Goal: Transaction & Acquisition: Purchase product/service

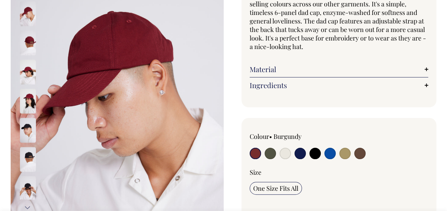
scroll to position [99, 0]
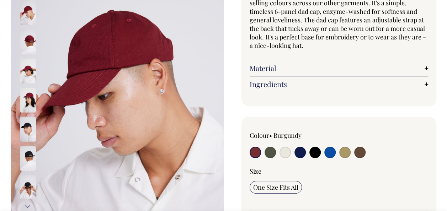
click at [419, 71] on link "Material" at bounding box center [338, 68] width 179 height 9
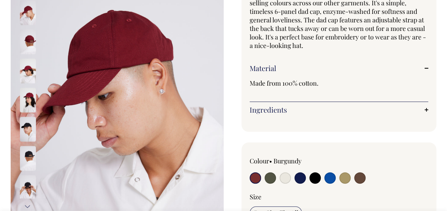
click at [419, 63] on div "Material Made from 100% cotton." at bounding box center [338, 81] width 179 height 42
click at [421, 68] on link "Material" at bounding box center [338, 68] width 179 height 9
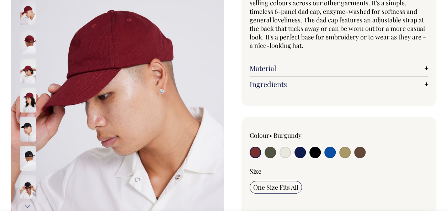
click at [412, 77] on div "Ingredients Stitched air holes. Adjustable back slider. Circumference with stra…" at bounding box center [338, 84] width 179 height 16
click at [421, 82] on link "Ingredients" at bounding box center [338, 84] width 179 height 9
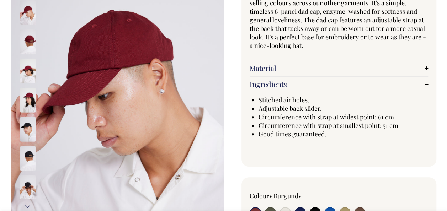
click at [421, 82] on link "Ingredients" at bounding box center [338, 84] width 179 height 9
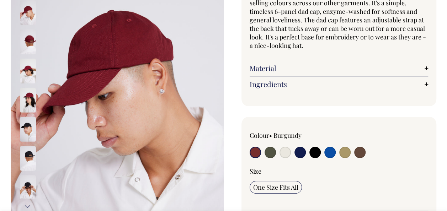
scroll to position [114, 0]
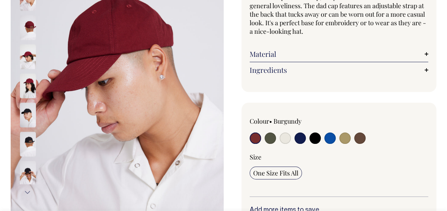
click at [316, 137] on input "radio" at bounding box center [314, 138] width 11 height 11
radio input "true"
select select "Black"
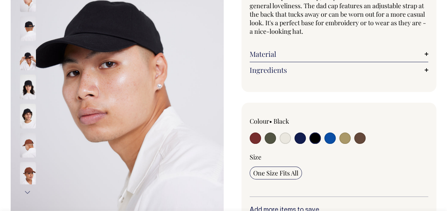
click at [324, 133] on input "radio" at bounding box center [329, 138] width 11 height 11
radio input "true"
select select "Worker Blue"
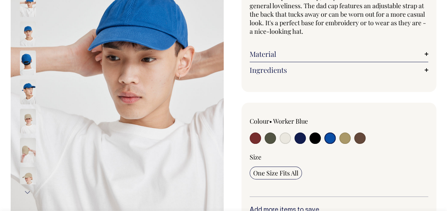
click at [309, 133] on input "radio" at bounding box center [314, 138] width 11 height 11
radio input "true"
select select "Black"
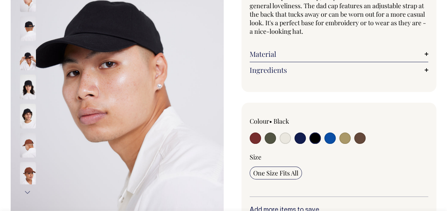
click at [294, 133] on input "radio" at bounding box center [299, 138] width 11 height 11
radio input "true"
select select "Dark Navy"
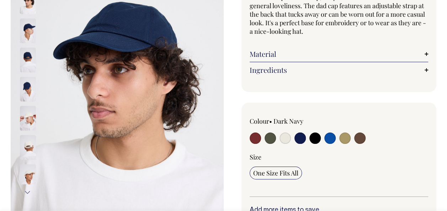
click at [279, 133] on input "radio" at bounding box center [284, 138] width 11 height 11
radio input "true"
select select "Natural"
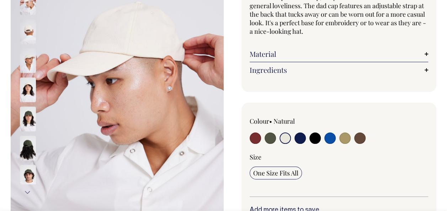
click at [264, 133] on input "radio" at bounding box center [269, 138] width 11 height 11
radio input "true"
select select "Olive"
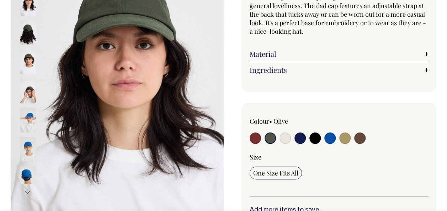
click at [249, 133] on input "radio" at bounding box center [254, 138] width 11 height 11
radio input "true"
select select "Burgundy"
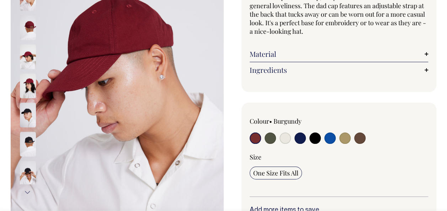
click at [354, 133] on input "radio" at bounding box center [359, 138] width 11 height 11
radio input "true"
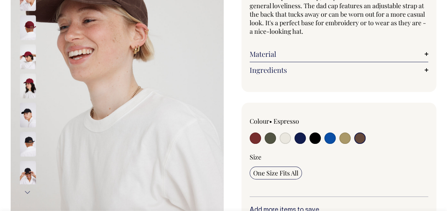
radio input "true"
select select "Espresso"
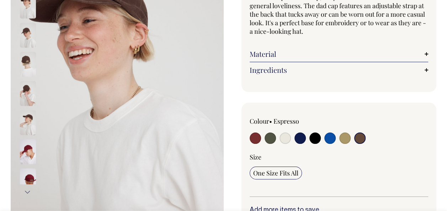
click at [339, 133] on input "radio" at bounding box center [344, 138] width 11 height 11
radio input "true"
select select "Washed Khaki"
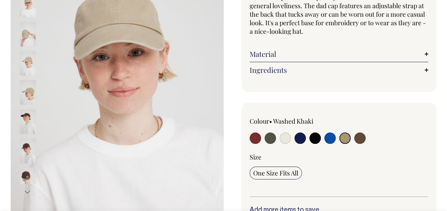
click at [324, 133] on input "radio" at bounding box center [329, 138] width 11 height 11
radio input "true"
select select "Worker Blue"
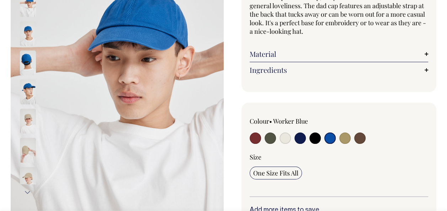
click at [309, 133] on input "radio" at bounding box center [314, 138] width 11 height 11
radio input "true"
select select "Black"
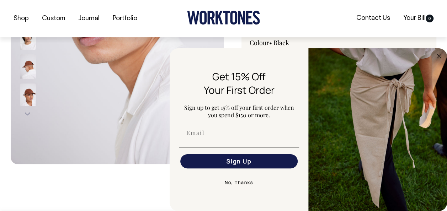
scroll to position [197, 0]
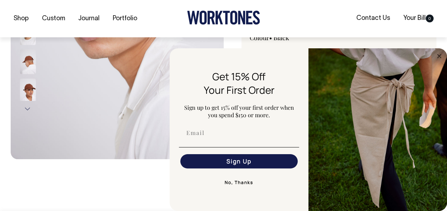
click at [246, 185] on button "No, Thanks" at bounding box center [239, 183] width 120 height 14
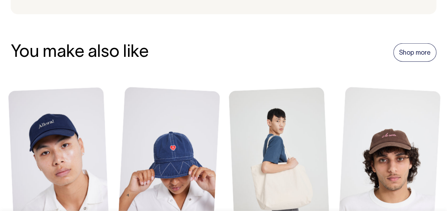
scroll to position [0, 0]
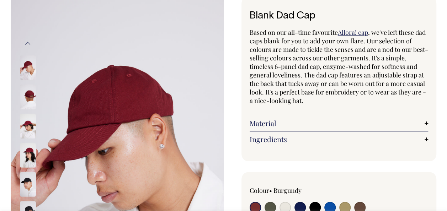
scroll to position [31, 0]
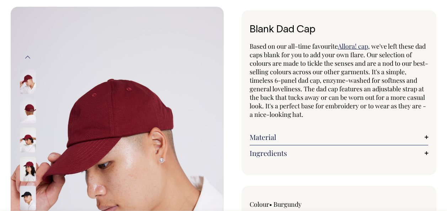
click at [28, 139] on img at bounding box center [28, 139] width 16 height 25
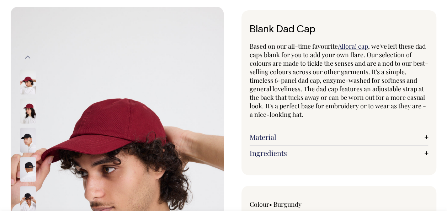
click at [27, 139] on img at bounding box center [28, 140] width 16 height 25
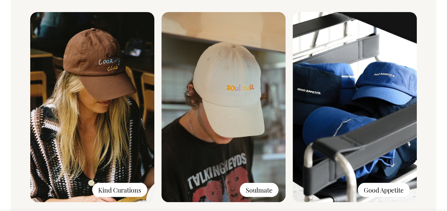
scroll to position [596, 0]
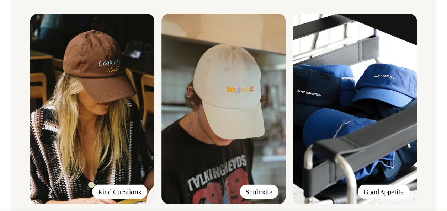
click at [384, 191] on div "Good Appetite" at bounding box center [383, 191] width 52 height 14
click at [356, 112] on img at bounding box center [354, 109] width 124 height 190
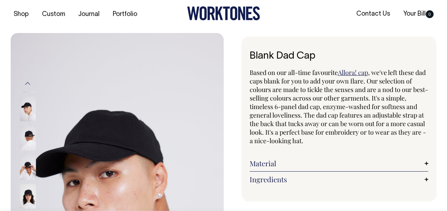
scroll to position [0, 0]
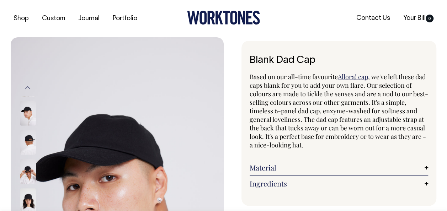
click at [25, 115] on img at bounding box center [28, 113] width 16 height 25
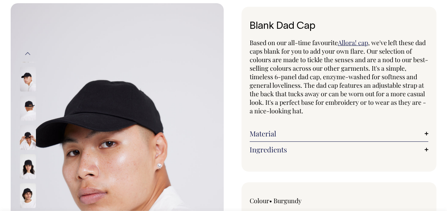
scroll to position [26, 0]
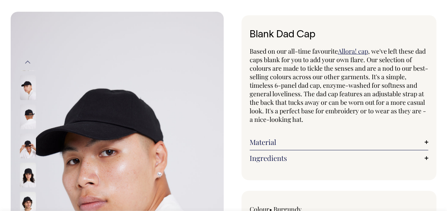
click at [32, 163] on img at bounding box center [28, 174] width 16 height 25
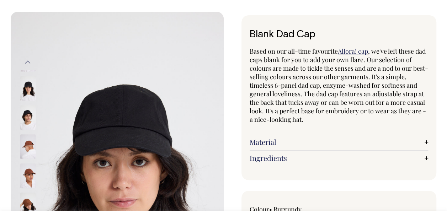
click at [31, 174] on img at bounding box center [28, 175] width 16 height 25
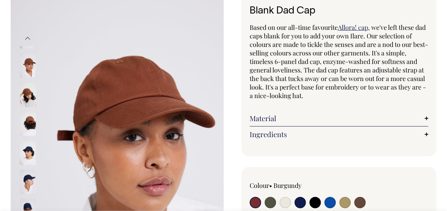
scroll to position [0, 0]
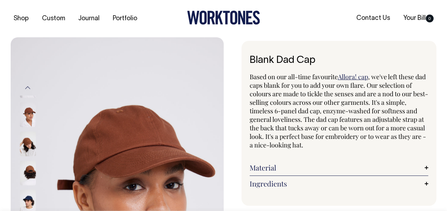
click at [413, 189] on div "Ingredients Stitched air holes. Adjustable back slider. Circumference with stra…" at bounding box center [338, 184] width 179 height 16
click at [408, 161] on div "Material Made from 100% cotton." at bounding box center [338, 168] width 179 height 16
click at [407, 185] on link "Ingredients" at bounding box center [338, 183] width 179 height 9
